Goal: Transaction & Acquisition: Book appointment/travel/reservation

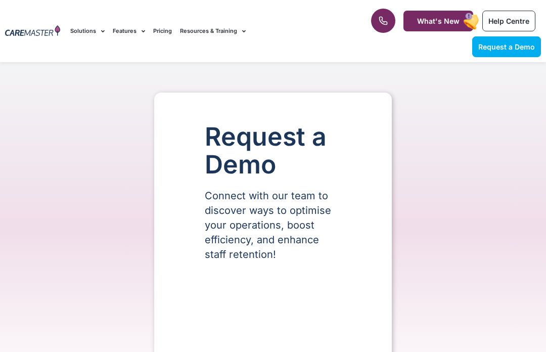
scroll to position [40, 0]
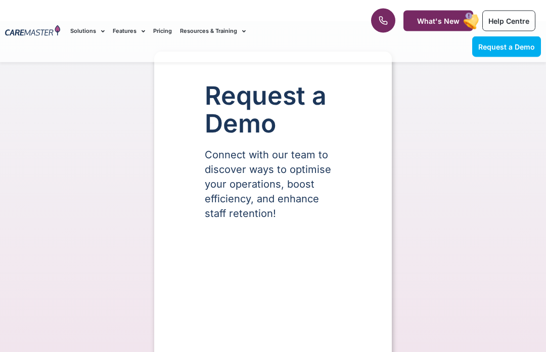
select select "**"
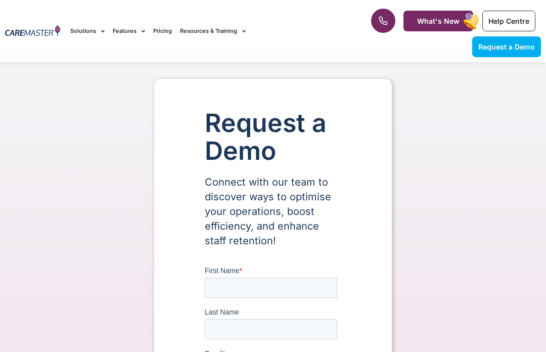
scroll to position [0, 0]
